Goal: Navigation & Orientation: Find specific page/section

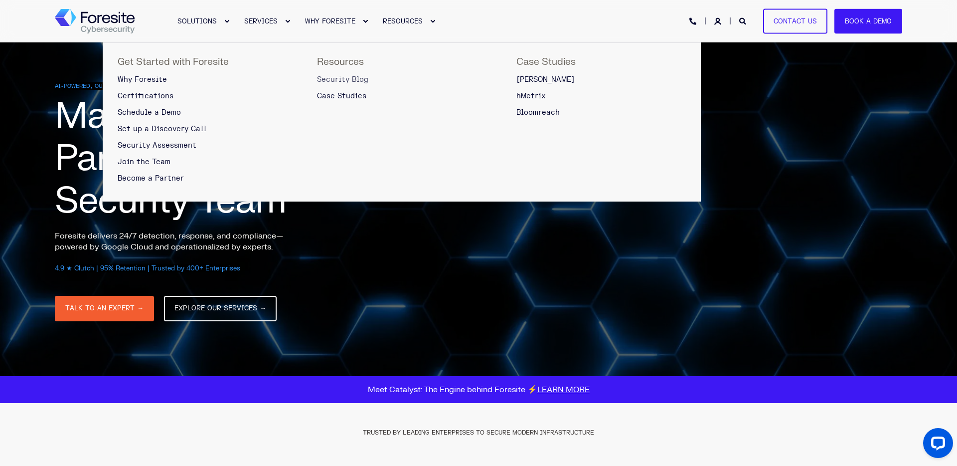
click at [352, 77] on span "Security Blog" at bounding box center [342, 79] width 51 height 8
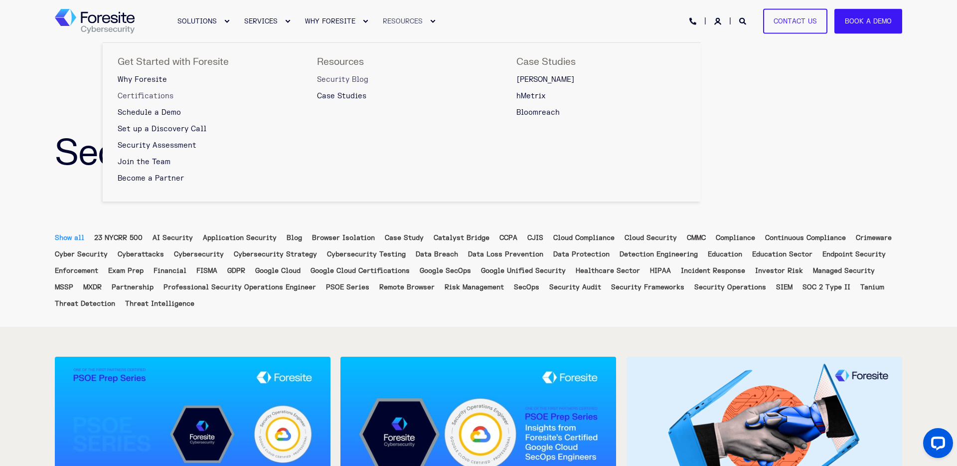
click at [150, 93] on span "Certifications" at bounding box center [146, 96] width 56 height 8
